Goal: Task Accomplishment & Management: Use online tool/utility

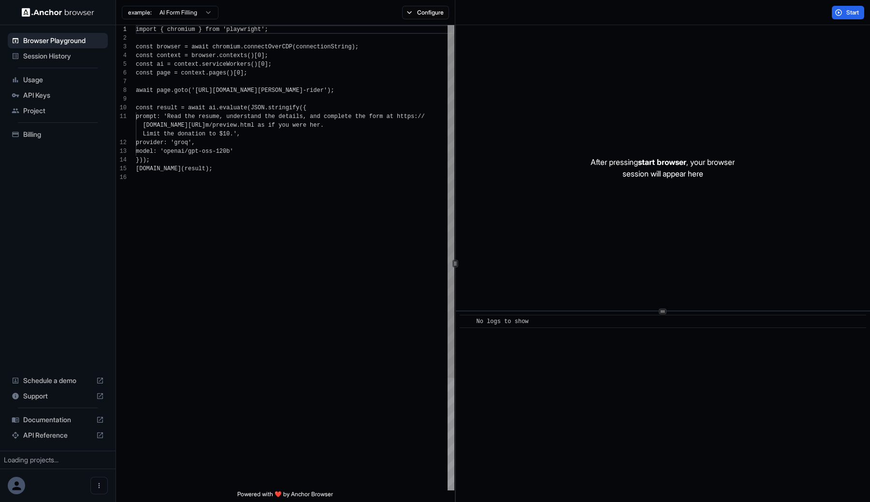
scroll to position [87, 0]
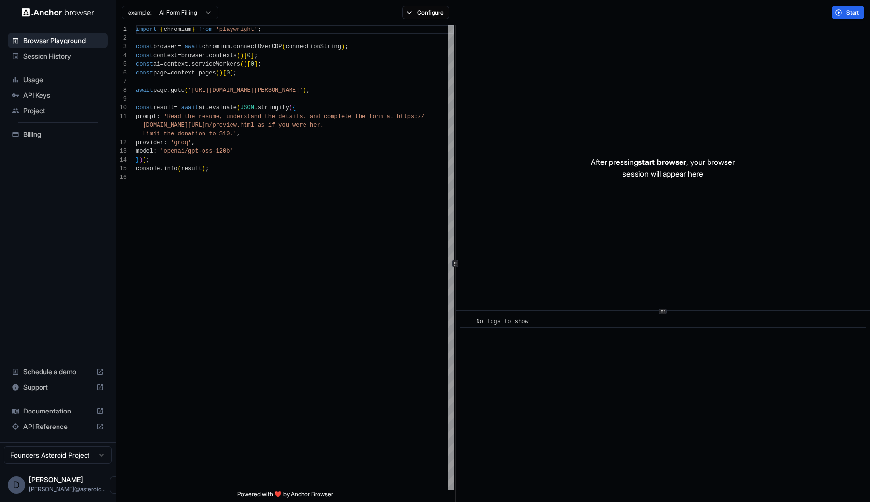
click at [31, 60] on span "Session History" at bounding box center [63, 56] width 81 height 10
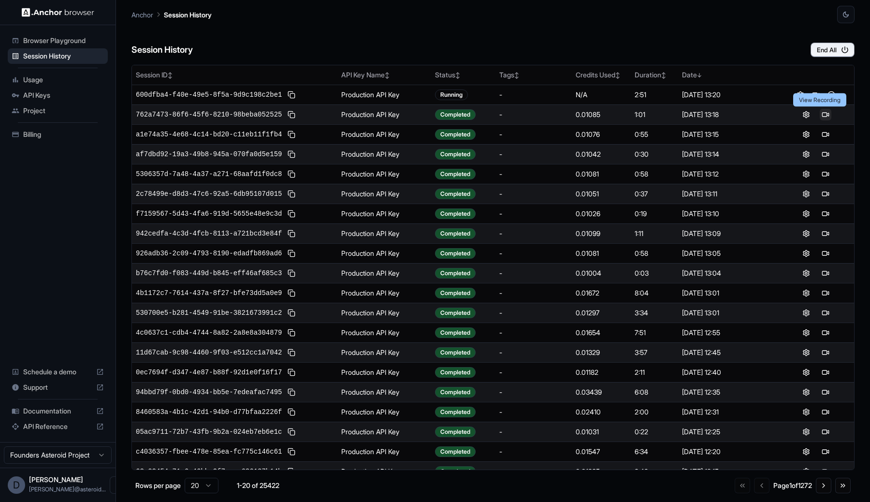
click at [819, 113] on button at bounding box center [825, 115] width 12 height 12
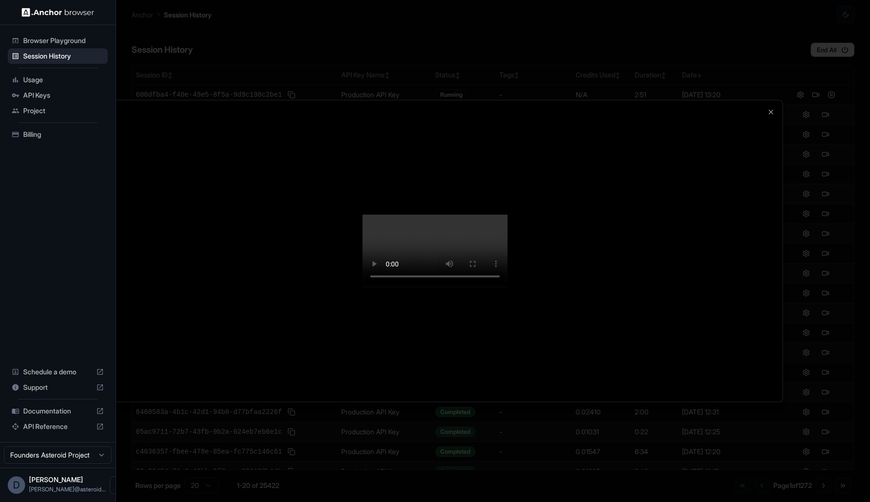
click at [608, 166] on div at bounding box center [434, 251] width 695 height 301
click at [771, 111] on icon "button" at bounding box center [771, 112] width 8 height 8
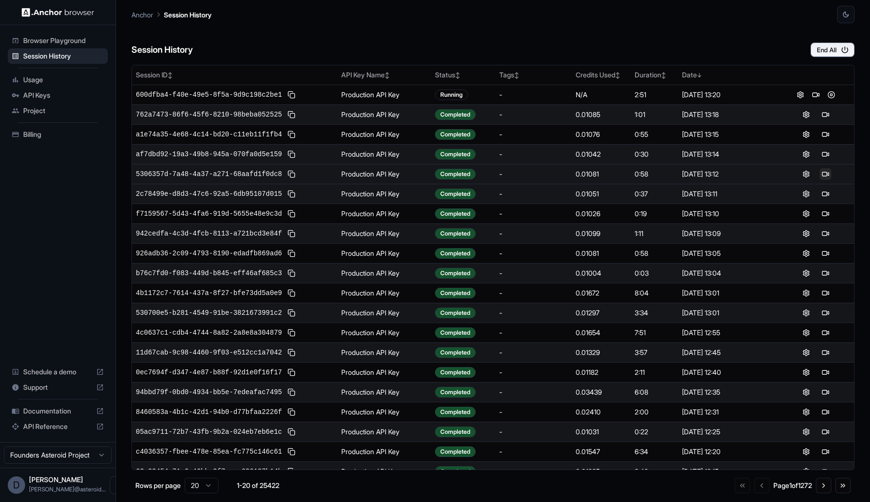
click at [819, 175] on button at bounding box center [825, 174] width 12 height 12
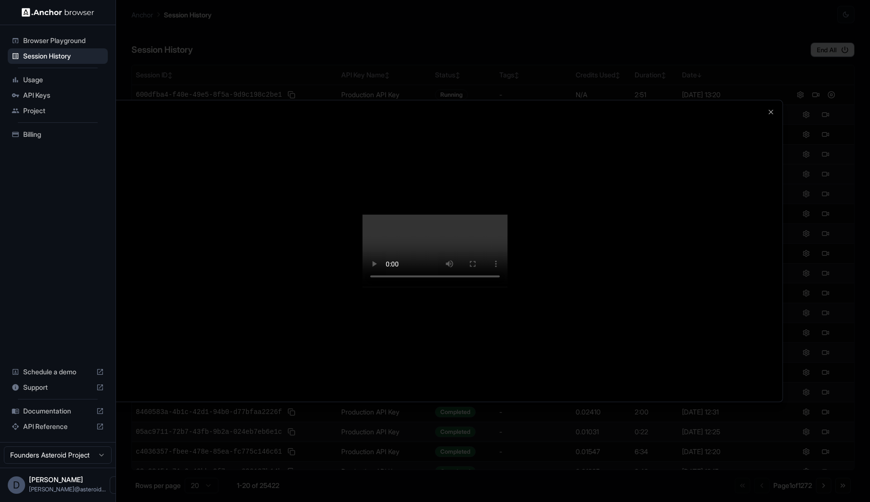
click at [456, 181] on div at bounding box center [434, 251] width 695 height 301
click at [621, 282] on div at bounding box center [434, 251] width 695 height 301
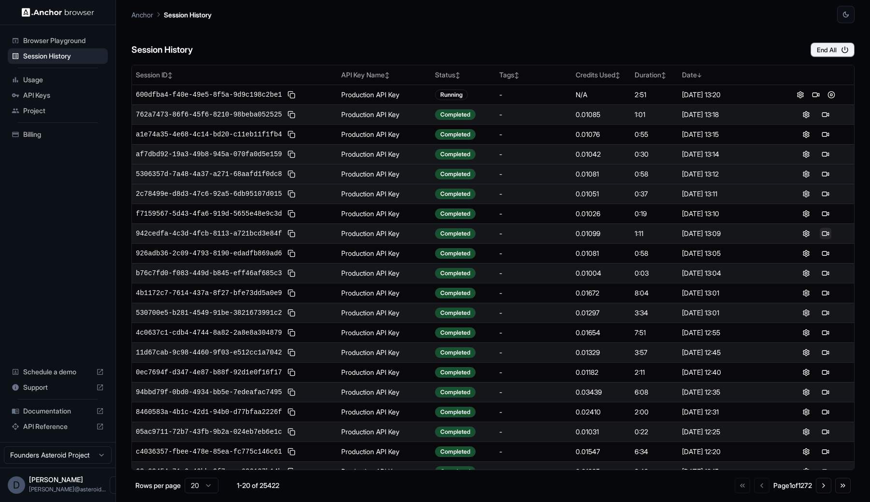
click at [819, 230] on button at bounding box center [825, 234] width 12 height 12
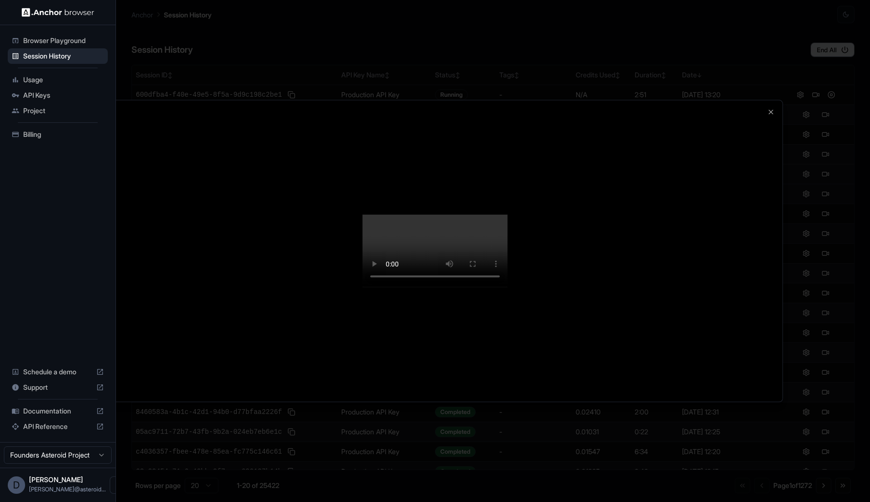
click at [819, 230] on div at bounding box center [435, 251] width 870 height 502
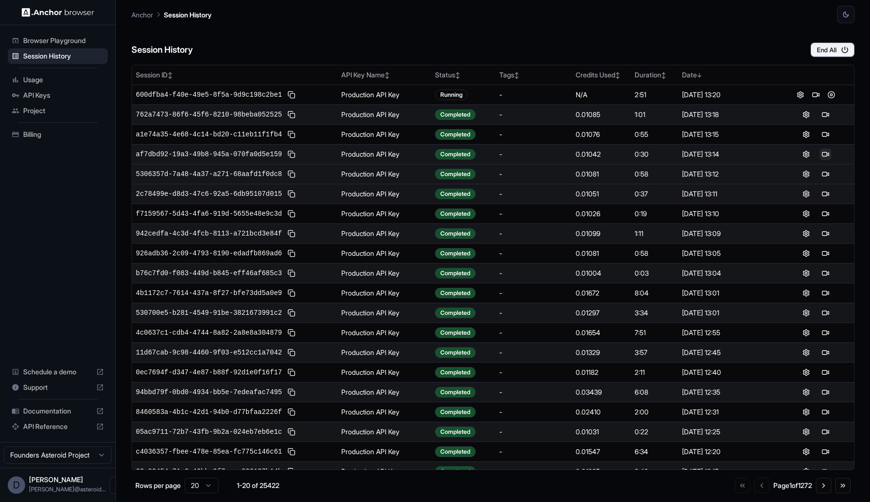
click at [819, 154] on button at bounding box center [825, 154] width 12 height 12
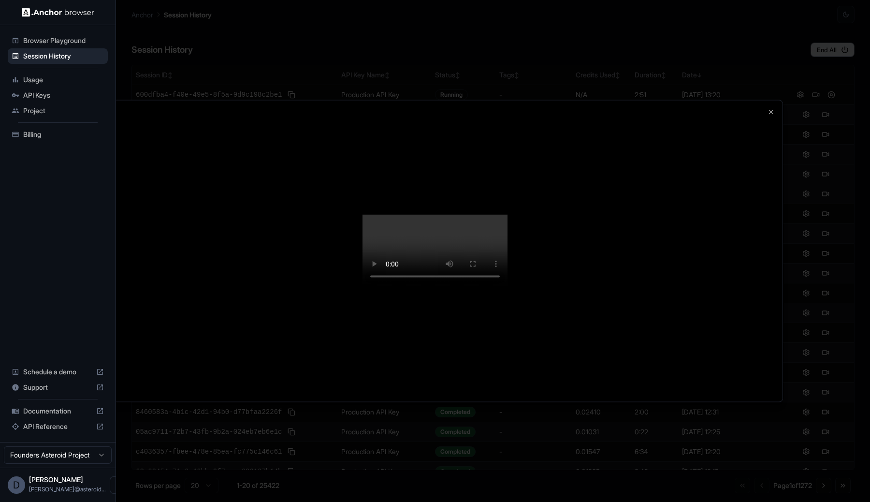
click at [214, 192] on div at bounding box center [434, 251] width 695 height 301
